Goal: Task Accomplishment & Management: Manage account settings

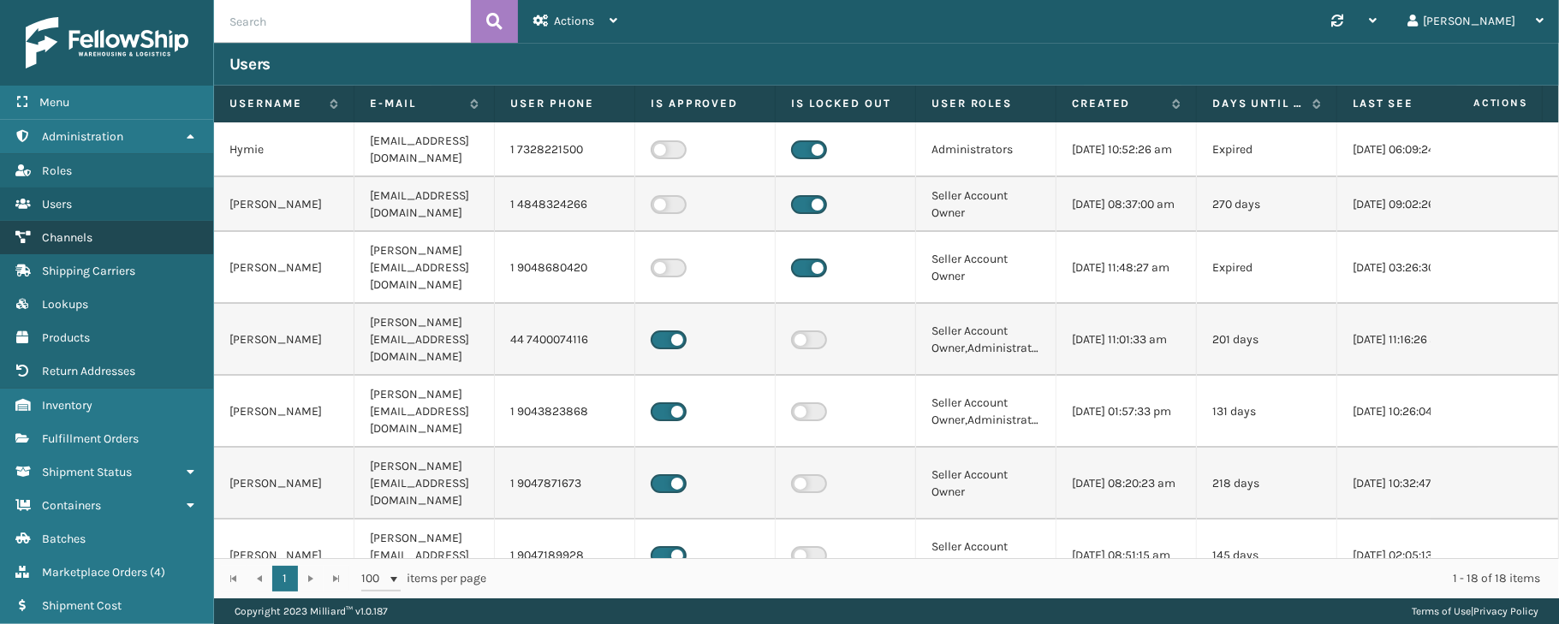
click at [63, 241] on span "Channels" at bounding box center [67, 237] width 51 height 15
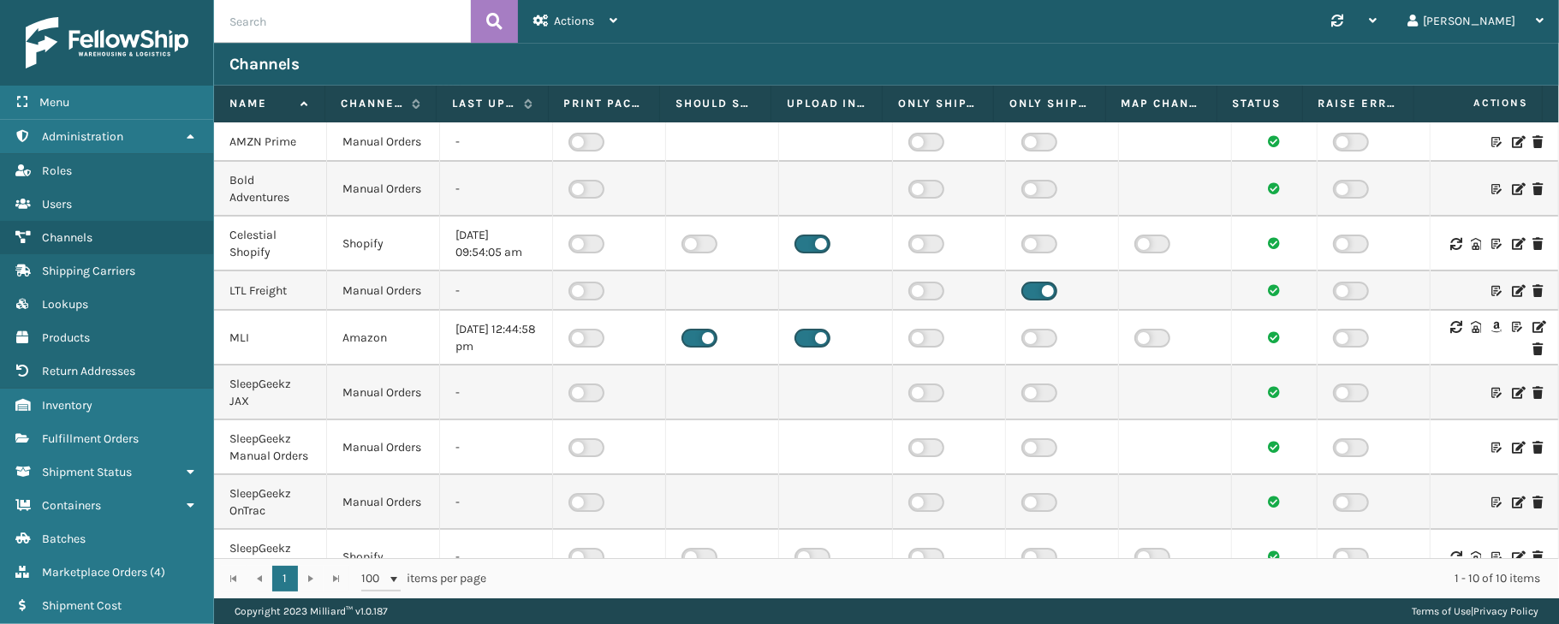
click at [1533, 333] on icon at bounding box center [1538, 327] width 10 height 12
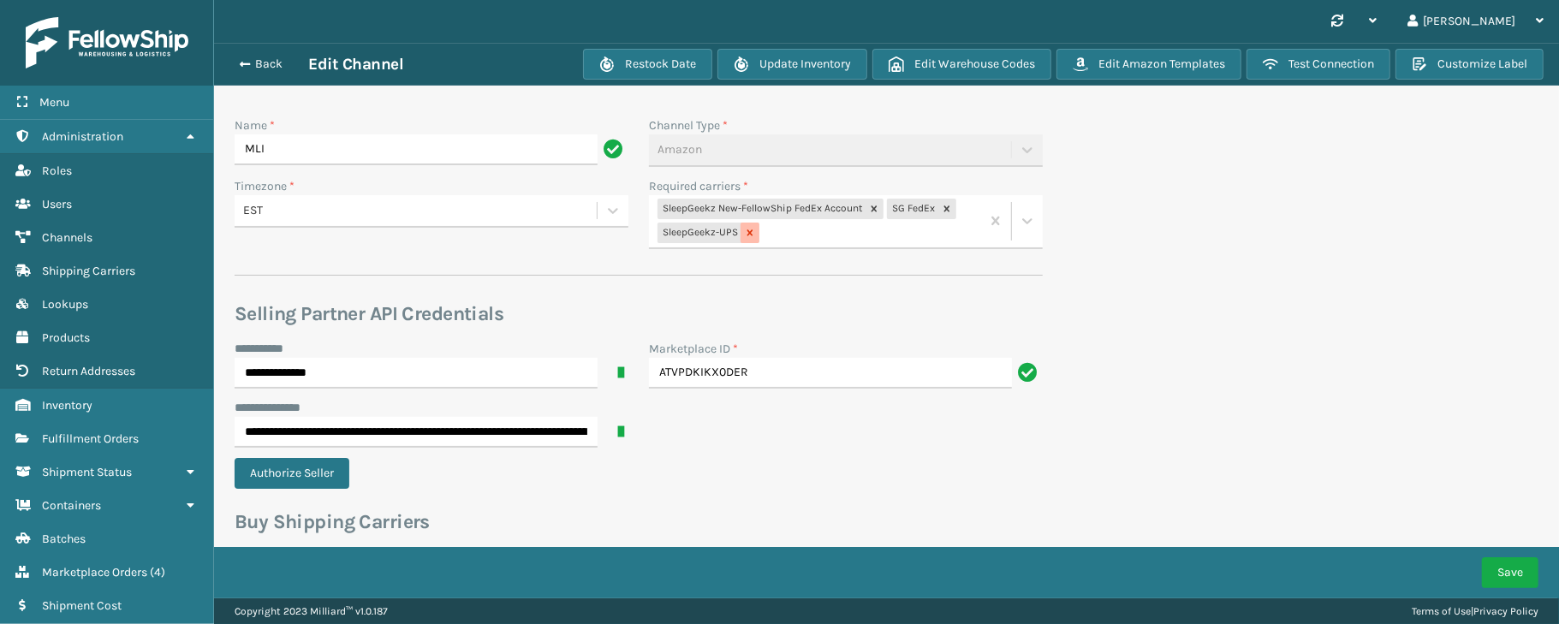
click at [752, 234] on icon at bounding box center [750, 233] width 12 height 12
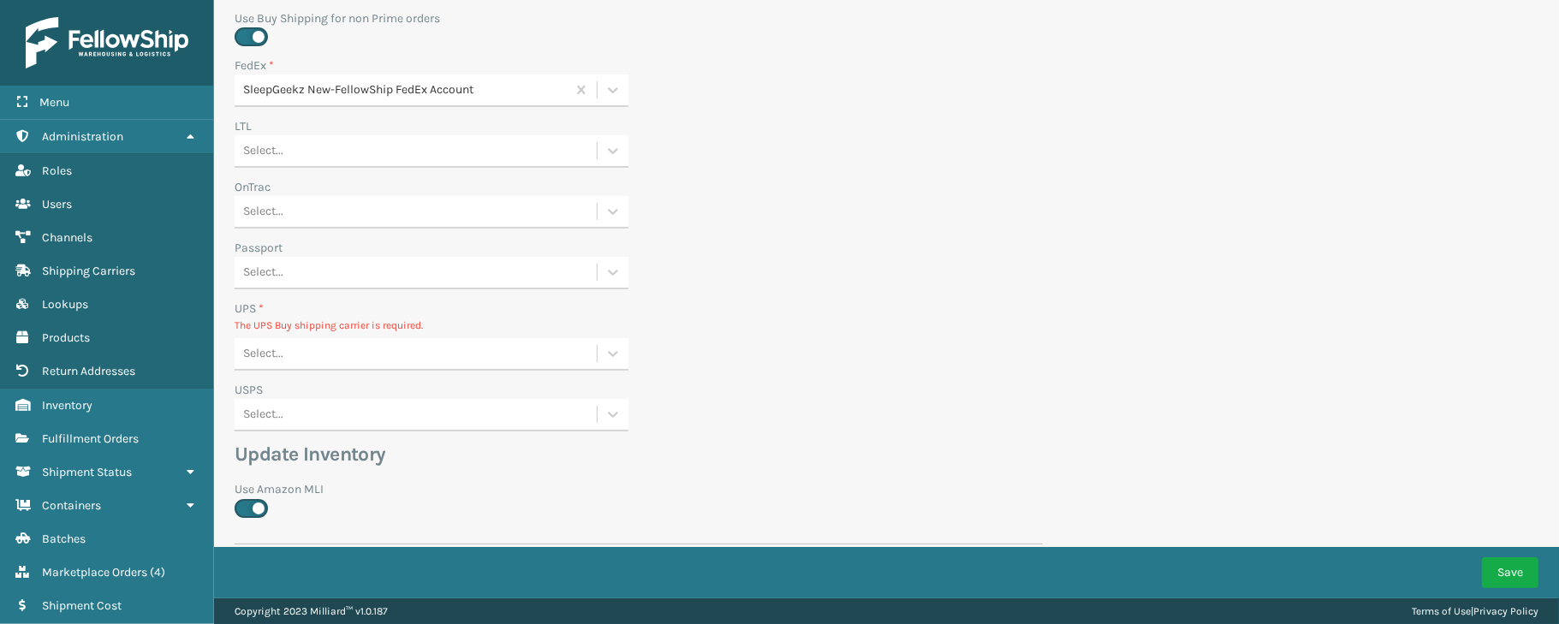
scroll to position [620, 0]
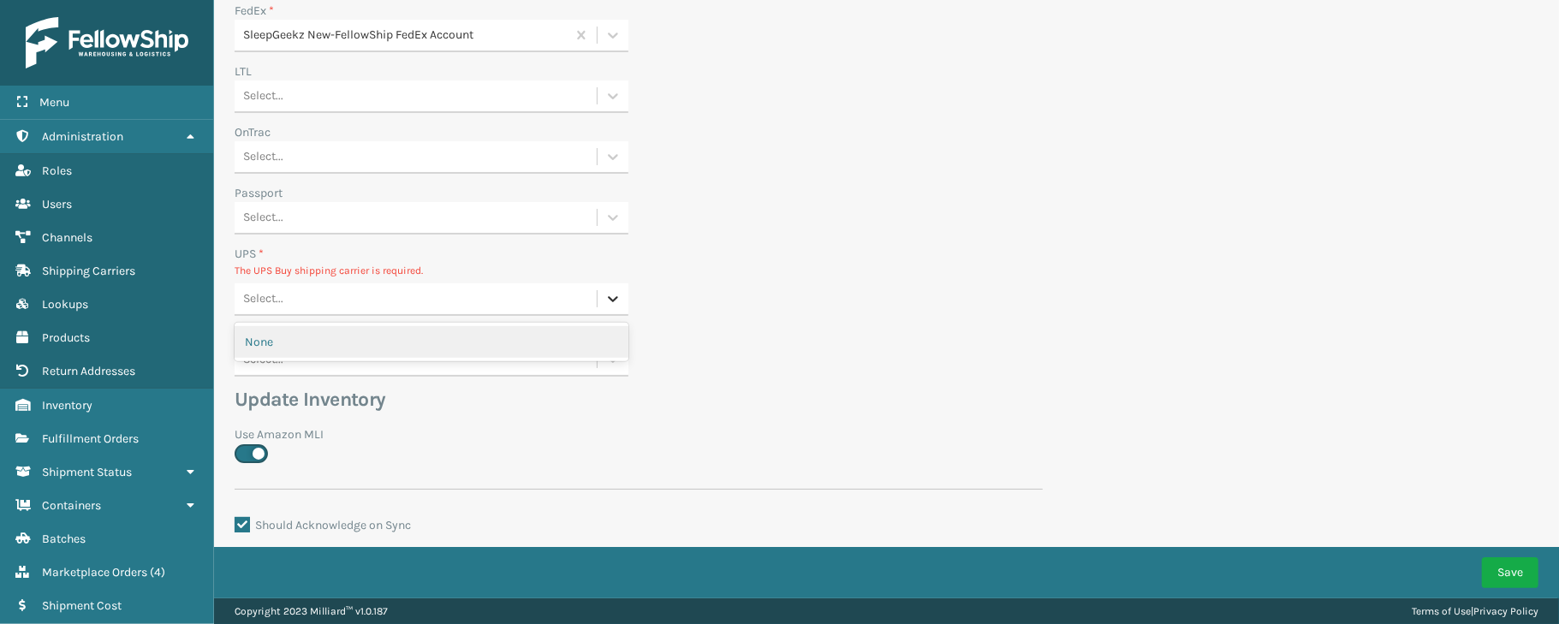
click at [611, 300] on icon at bounding box center [613, 300] width 10 height 6
click at [552, 337] on div "None" at bounding box center [432, 342] width 394 height 32
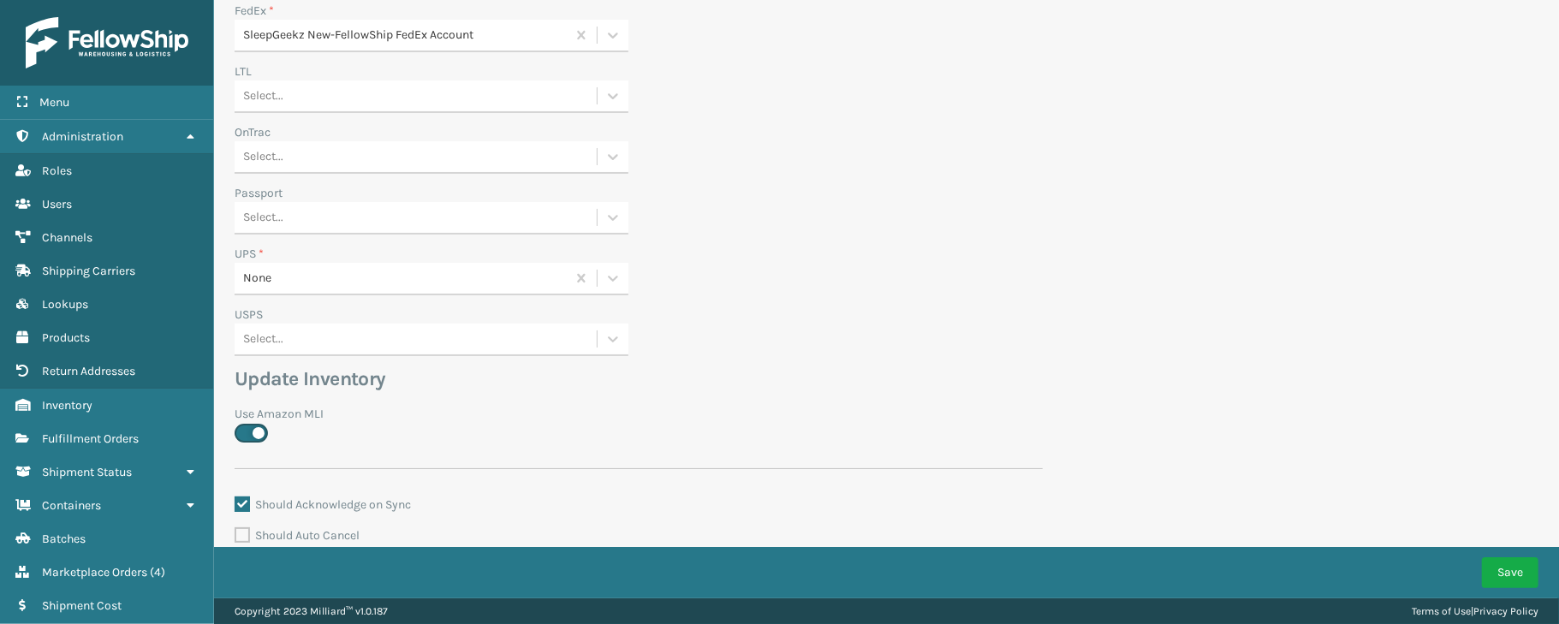
click at [899, 278] on div "UPS * None" at bounding box center [638, 275] width 829 height 61
click at [1518, 567] on button "Save" at bounding box center [1510, 573] width 57 height 31
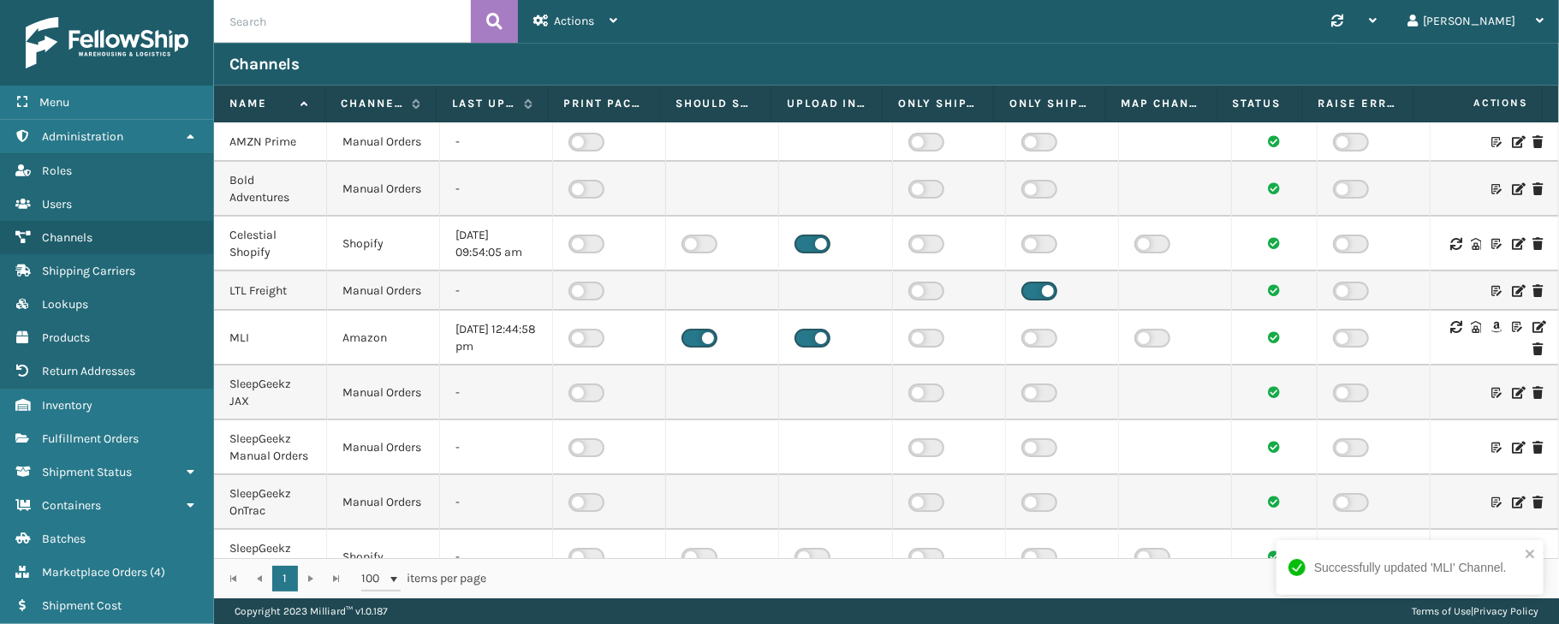
click at [1533, 333] on icon at bounding box center [1538, 327] width 10 height 12
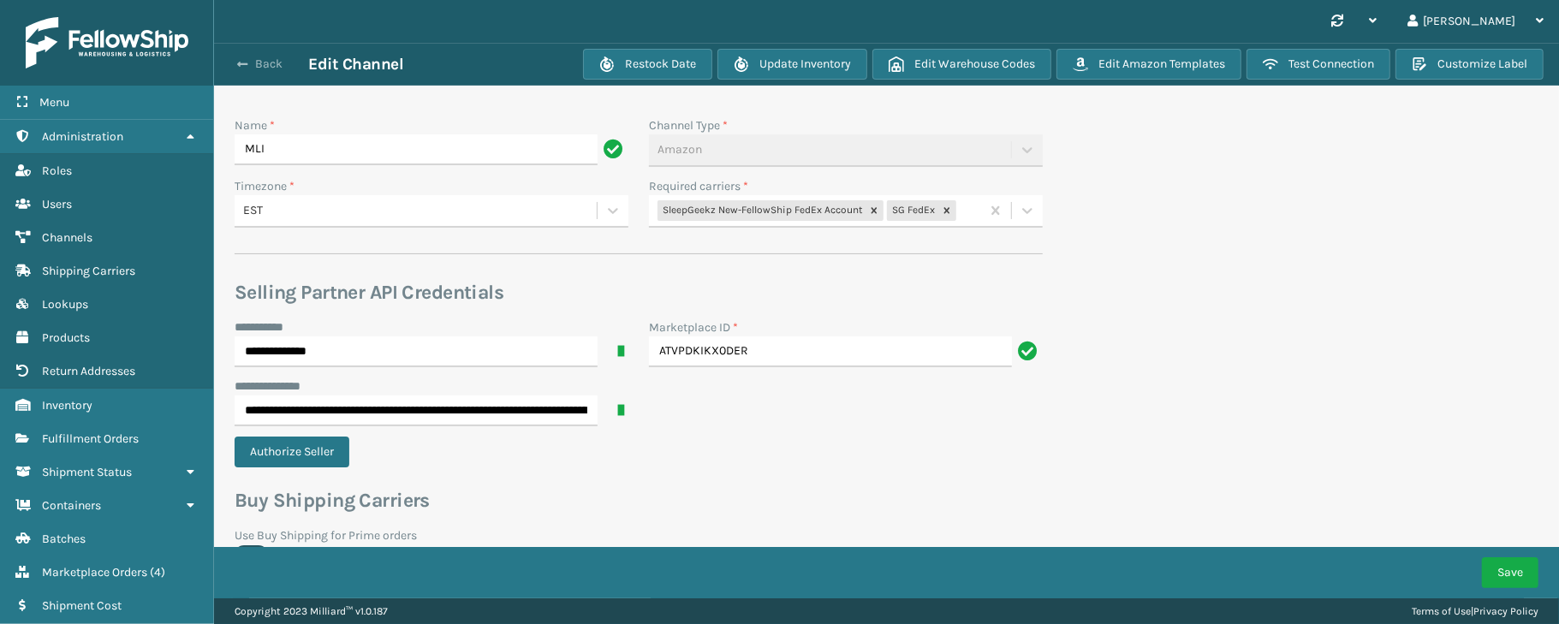
click at [267, 57] on button "Back" at bounding box center [269, 64] width 79 height 15
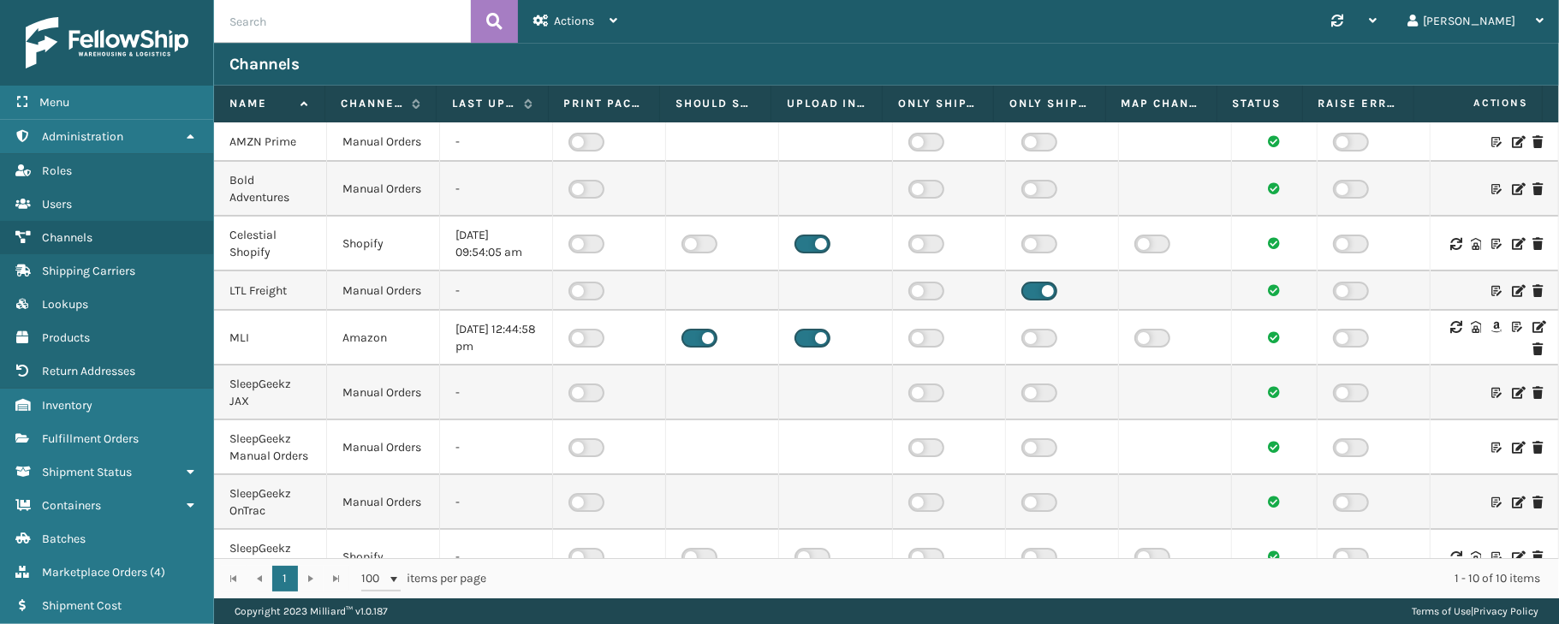
click at [243, 347] on div "MLI" at bounding box center [270, 338] width 81 height 17
click at [1533, 333] on icon at bounding box center [1538, 327] width 10 height 12
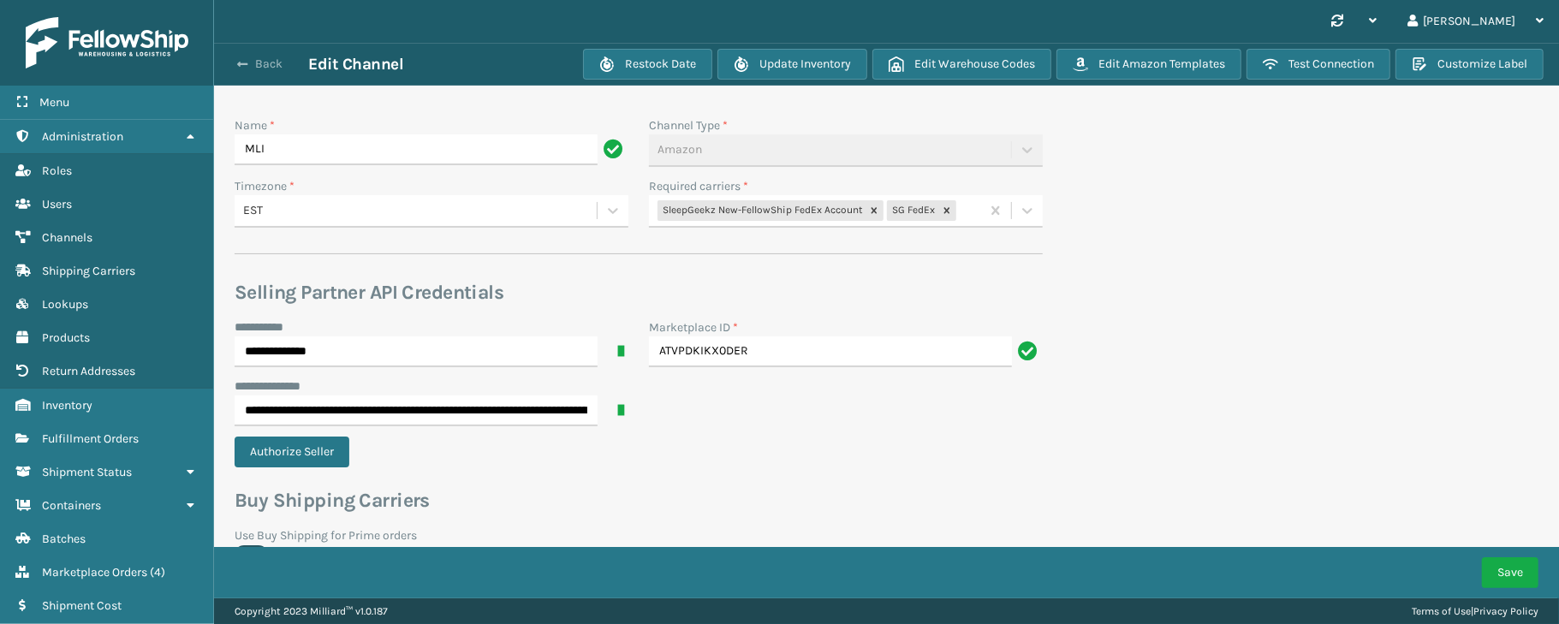
click at [269, 65] on button "Back" at bounding box center [269, 64] width 79 height 15
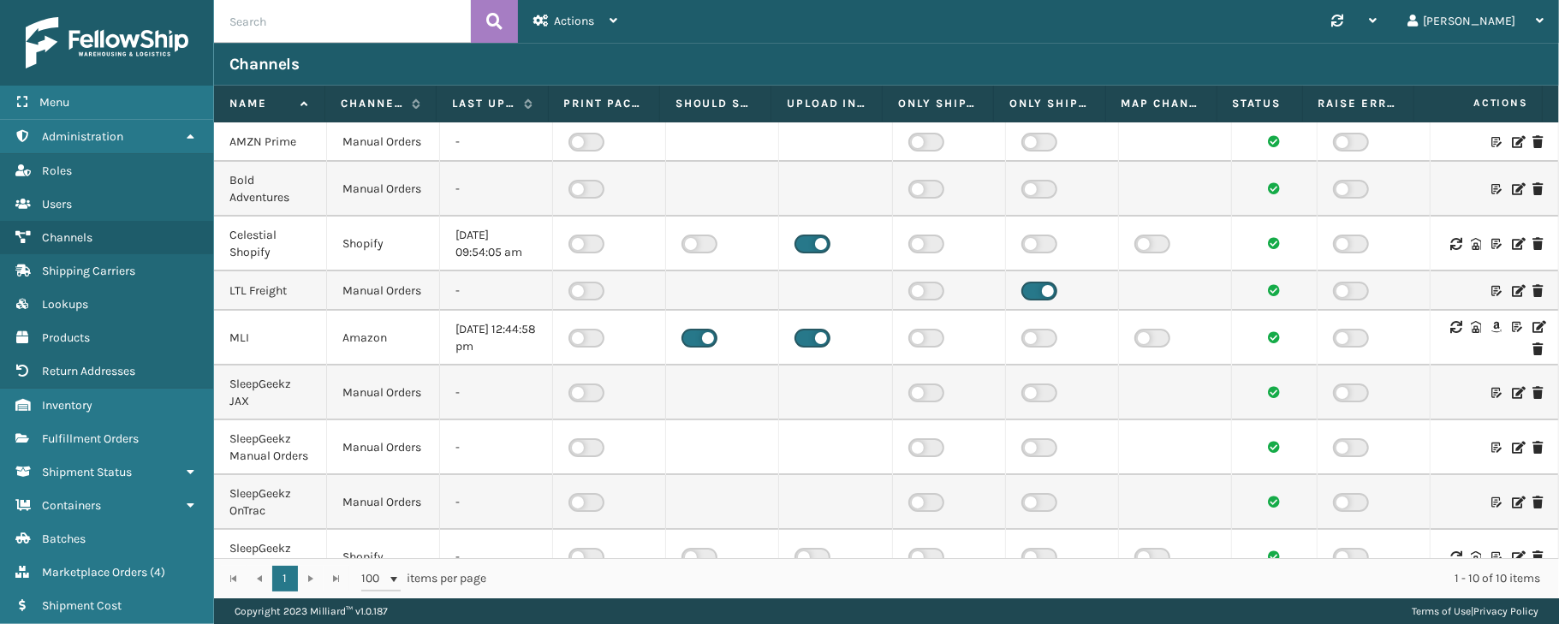
click at [1533, 333] on icon at bounding box center [1538, 327] width 10 height 12
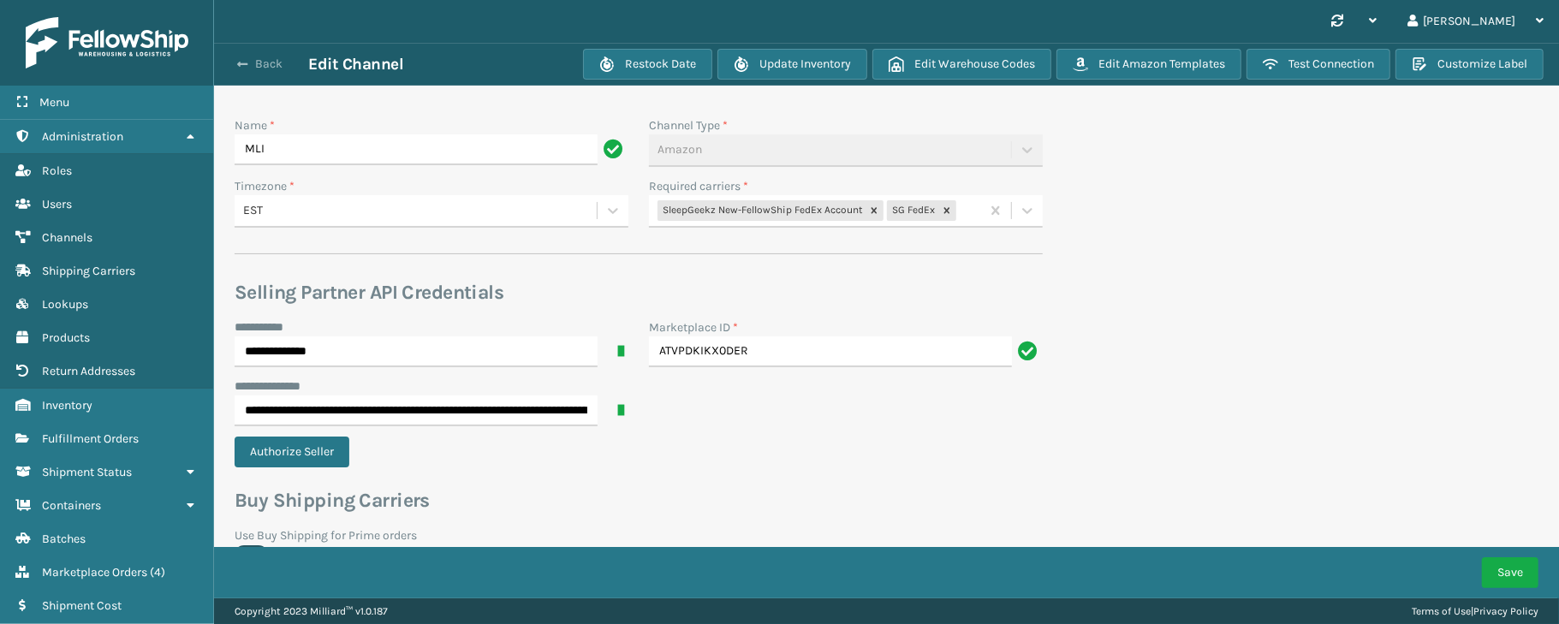
click at [259, 70] on button "Back" at bounding box center [269, 64] width 79 height 15
